Goal: Task Accomplishment & Management: Use online tool/utility

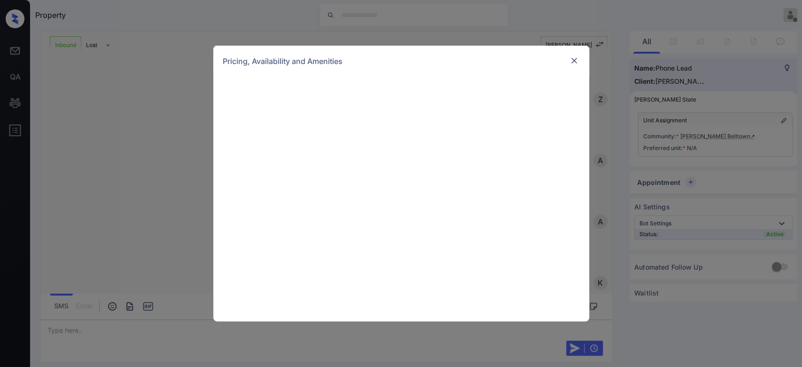
scroll to position [103, 0]
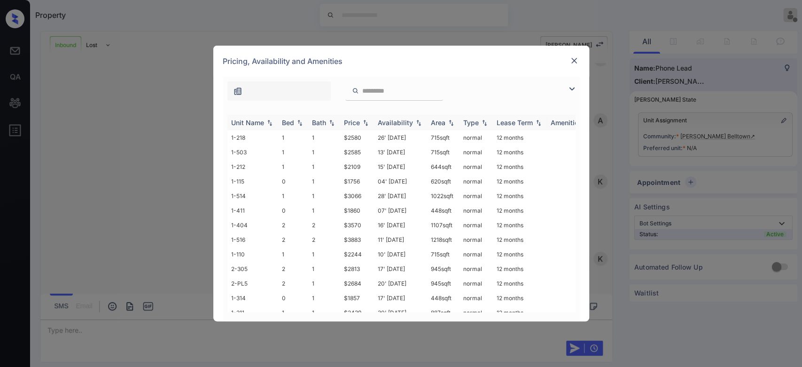
click at [351, 120] on div "Price" at bounding box center [352, 122] width 16 height 8
click at [353, 249] on td "$2873" at bounding box center [357, 255] width 34 height 15
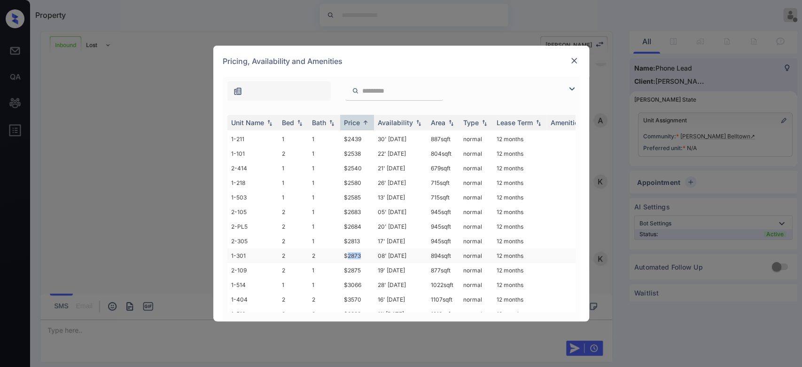
click at [353, 249] on td "$2873" at bounding box center [357, 255] width 34 height 15
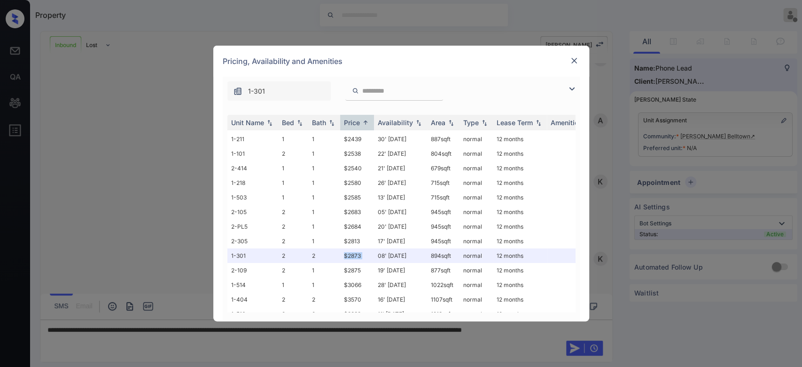
click at [577, 62] on img at bounding box center [574, 60] width 9 height 9
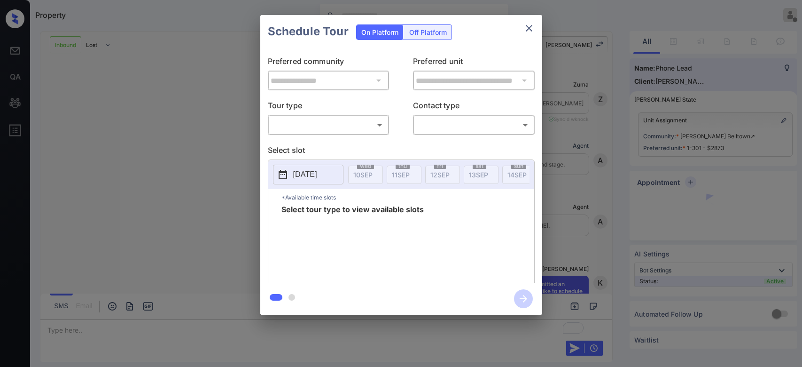
click at [319, 125] on body "Property Mukesh Offline Set yourself online Set yourself on break Profile Switc…" at bounding box center [401, 183] width 802 height 367
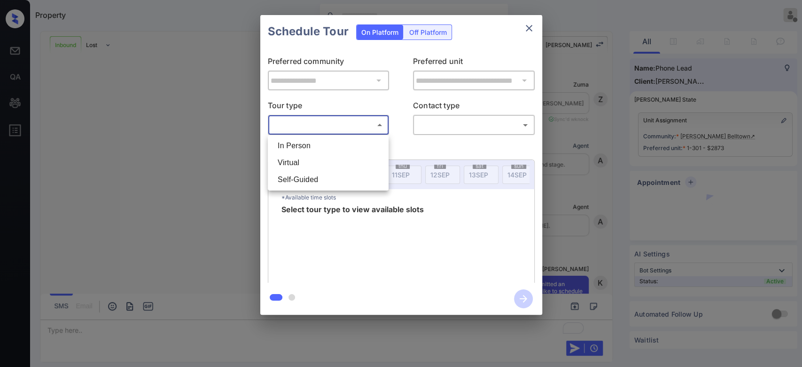
scroll to position [103, 0]
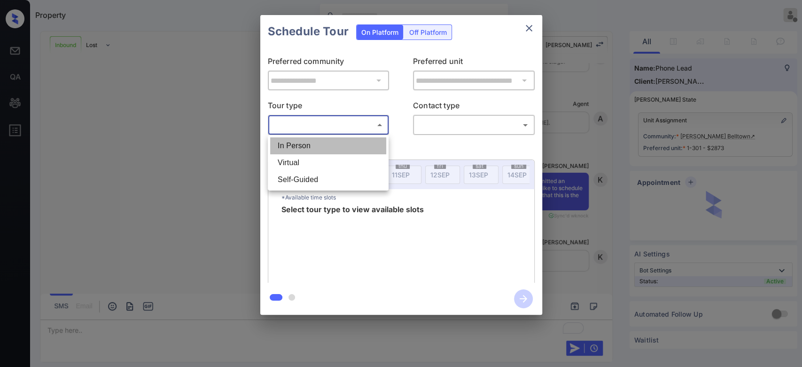
click at [316, 151] on li "In Person" at bounding box center [328, 145] width 116 height 17
type input "********"
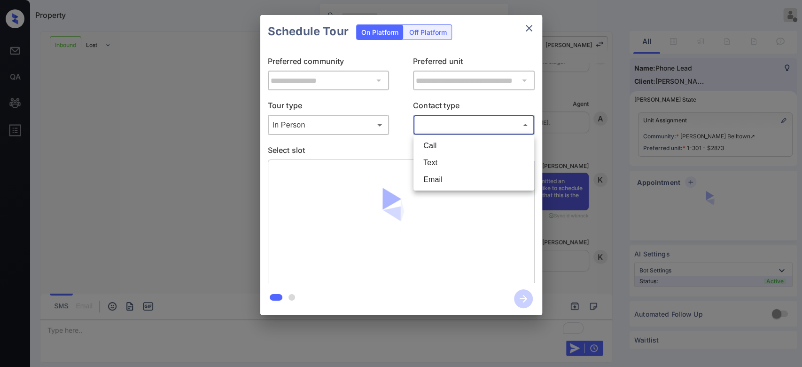
click at [443, 125] on body "Property Mukesh Offline Set yourself online Set yourself on break Profile Switc…" at bounding box center [401, 183] width 802 height 367
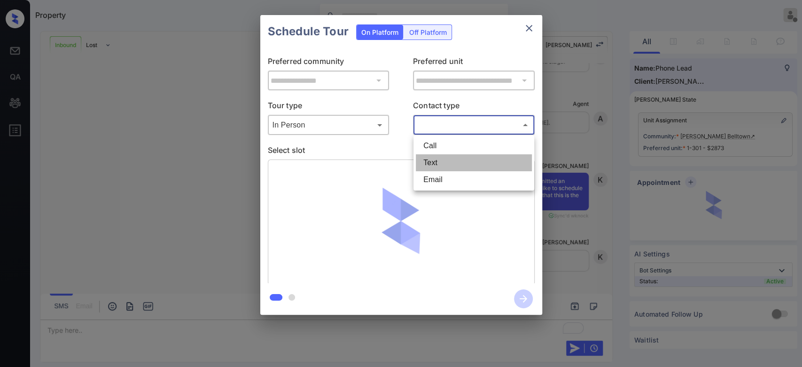
click at [432, 160] on li "Text" at bounding box center [474, 162] width 116 height 17
type input "****"
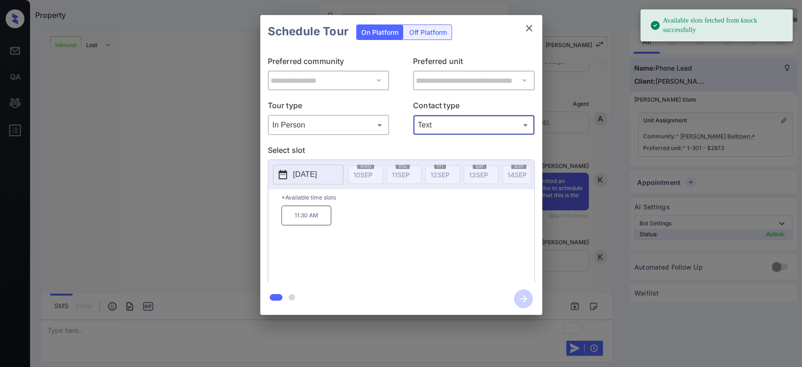
click at [317, 176] on p "[DATE]" at bounding box center [305, 174] width 24 height 11
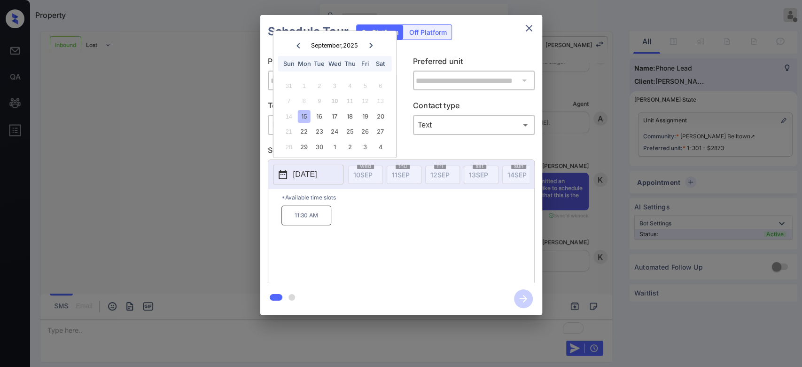
click at [533, 31] on icon "close" at bounding box center [529, 28] width 11 height 11
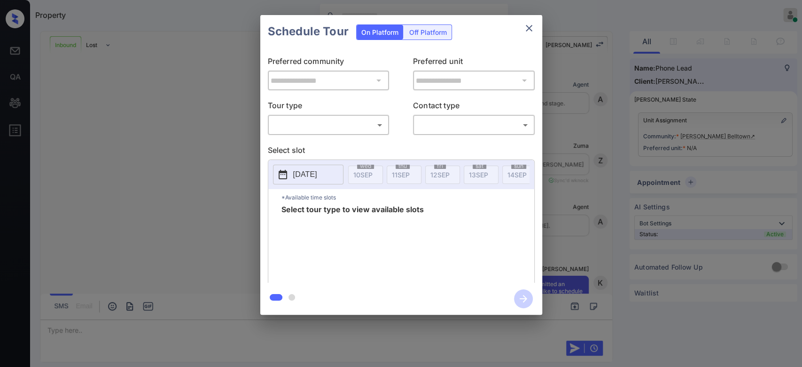
scroll to position [103, 0]
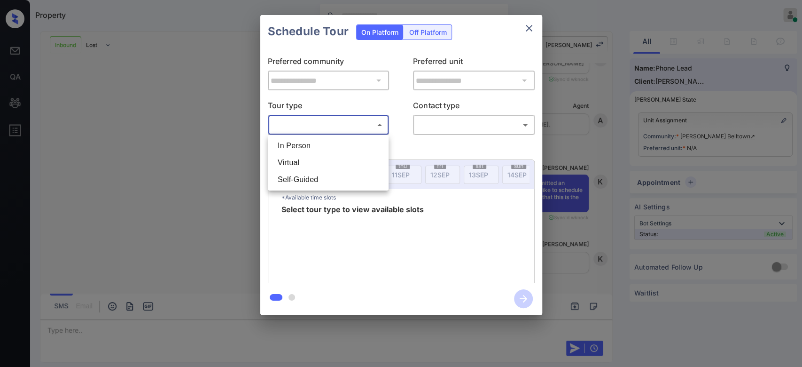
click at [369, 124] on body "Property Mukesh Online Set yourself offline Set yourself on break Profile Switc…" at bounding box center [401, 183] width 802 height 367
click at [330, 140] on li "In Person" at bounding box center [328, 145] width 116 height 17
type input "********"
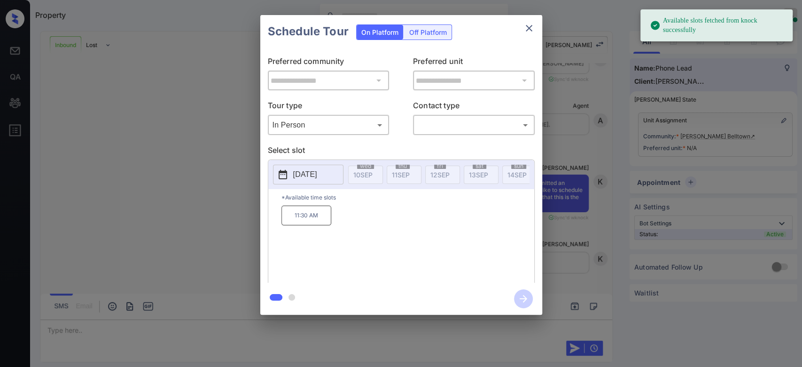
click at [317, 169] on p "[DATE]" at bounding box center [305, 174] width 24 height 11
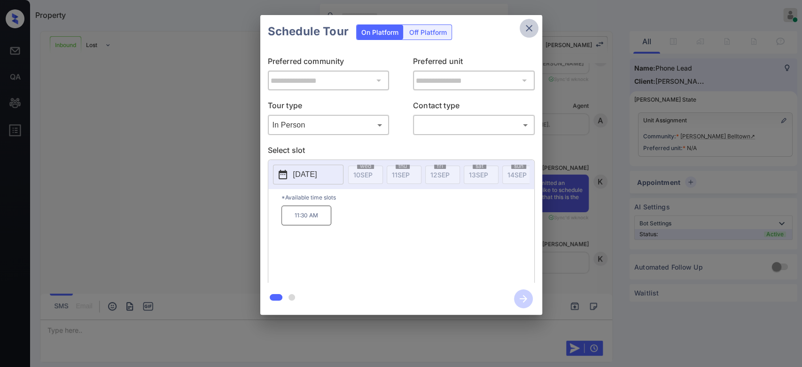
click at [530, 26] on icon "close" at bounding box center [529, 28] width 7 height 7
